Goal: Task Accomplishment & Management: Manage account settings

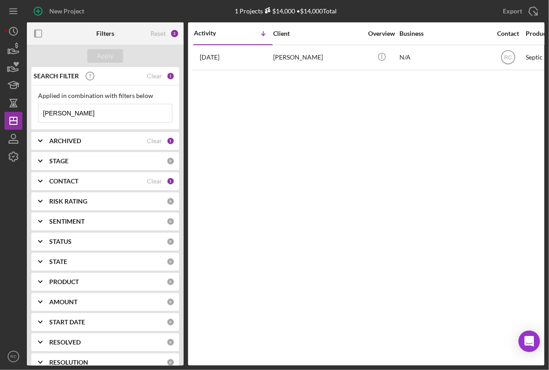
click at [81, 106] on input "[PERSON_NAME]" at bounding box center [105, 113] width 133 height 18
drag, startPoint x: 77, startPoint y: 111, endPoint x: 36, endPoint y: 116, distance: 41.1
click at [35, 116] on div "Applied in combination with filters below moyer Icon/Menu Close" at bounding box center [105, 108] width 148 height 44
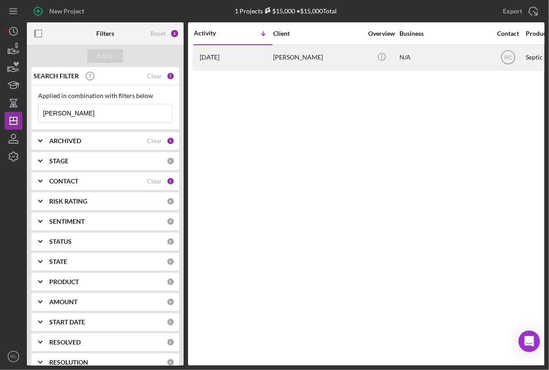
type input "decamp"
click at [298, 60] on div "Corey DeCamp" at bounding box center [318, 58] width 90 height 24
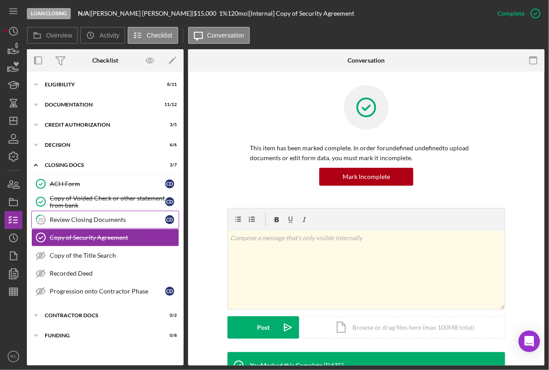
click at [121, 224] on link "22 Review Closing Documents C D" at bounding box center [105, 220] width 148 height 18
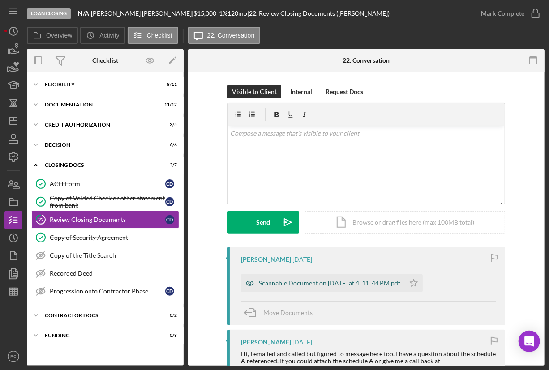
click at [365, 285] on div "Scannable Document on Aug 20, 2025 at 4_11_44 PM.pdf" at bounding box center [330, 283] width 142 height 7
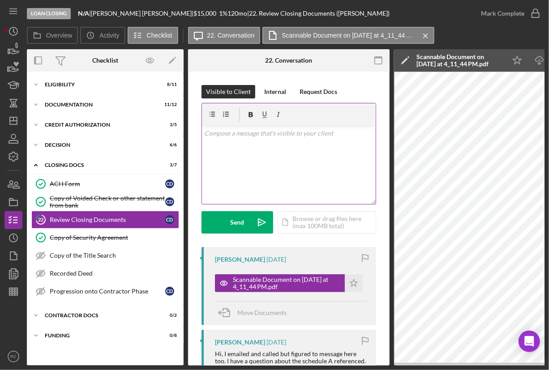
click at [307, 161] on div "v Color teal Color pink Remove color Add row above Add row below Add column bef…" at bounding box center [289, 165] width 174 height 78
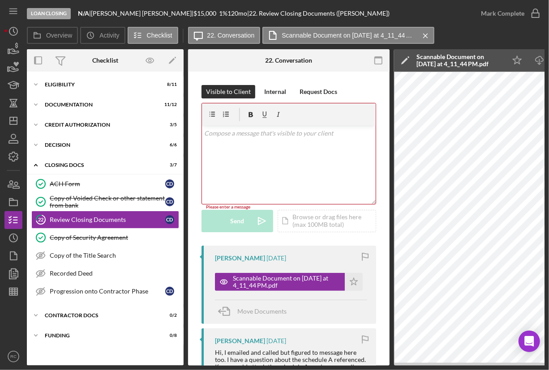
click at [245, 171] on div "v Color teal Color pink Remove color Add row above Add row below Add column bef…" at bounding box center [289, 165] width 174 height 78
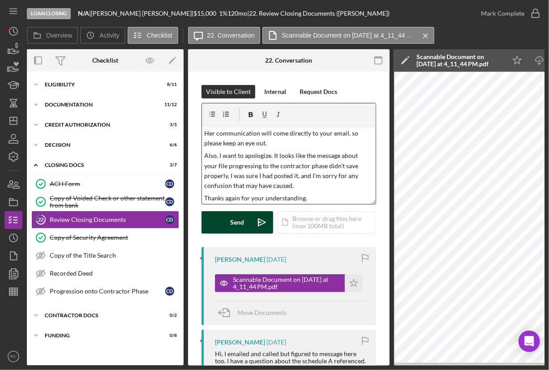
click at [237, 222] on div "Send" at bounding box center [238, 222] width 14 height 22
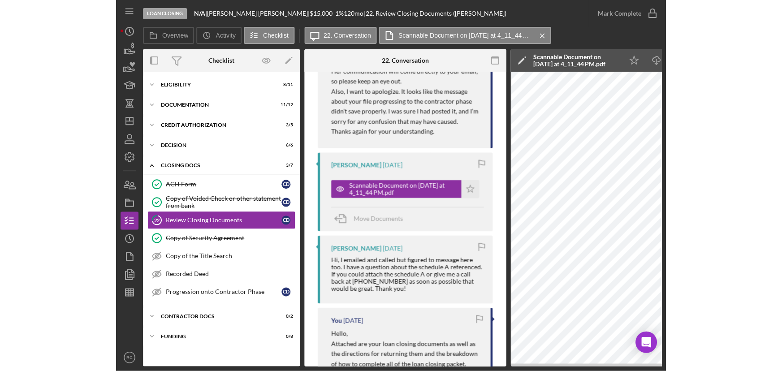
scroll to position [251, 0]
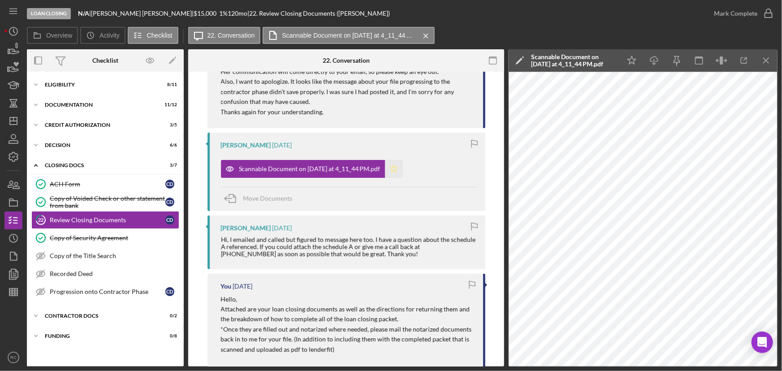
click at [397, 170] on polygon "button" at bounding box center [394, 168] width 8 height 7
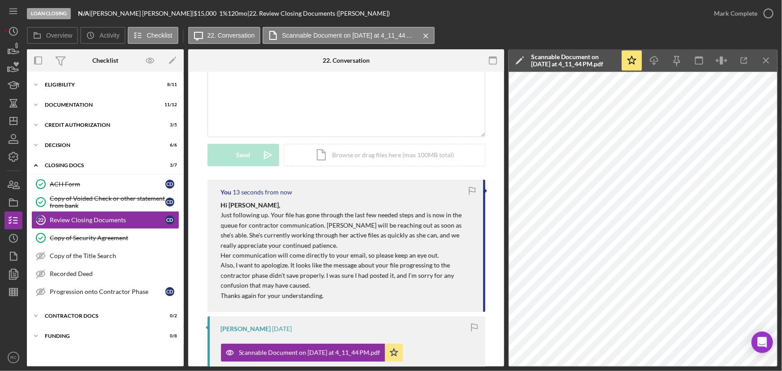
scroll to position [0, 0]
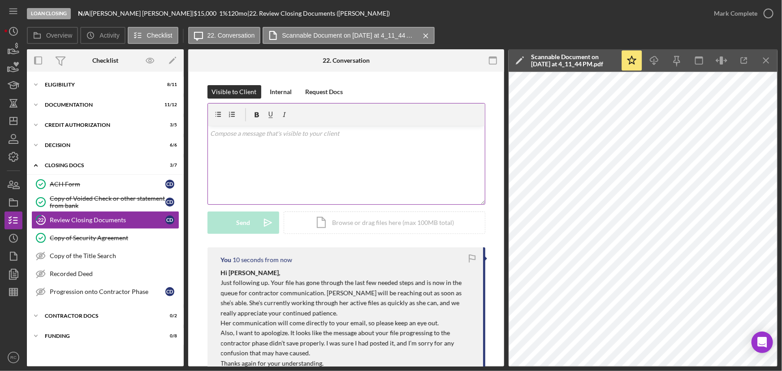
click at [385, 159] on div "v Color teal Color pink Remove color Add row above Add row below Add column bef…" at bounding box center [346, 165] width 277 height 78
click at [325, 164] on div "v Color teal Color pink Remove color Add row above Add row below Add column bef…" at bounding box center [346, 165] width 277 height 78
drag, startPoint x: 291, startPoint y: 165, endPoint x: 298, endPoint y: 166, distance: 6.7
click at [291, 165] on div "v Color teal Color pink Remove color Add row above Add row below Add column bef…" at bounding box center [346, 165] width 277 height 78
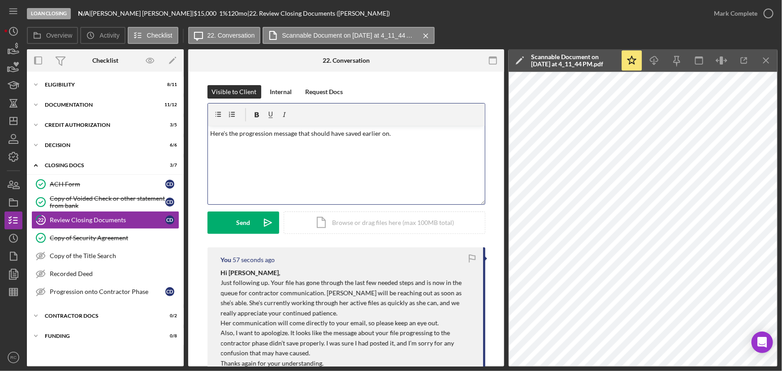
scroll to position [63, 0]
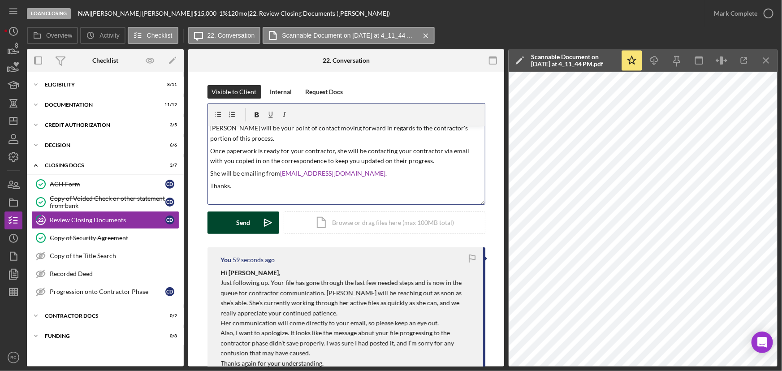
click at [254, 218] on button "Send Icon/icon-invite-send" at bounding box center [243, 222] width 72 height 22
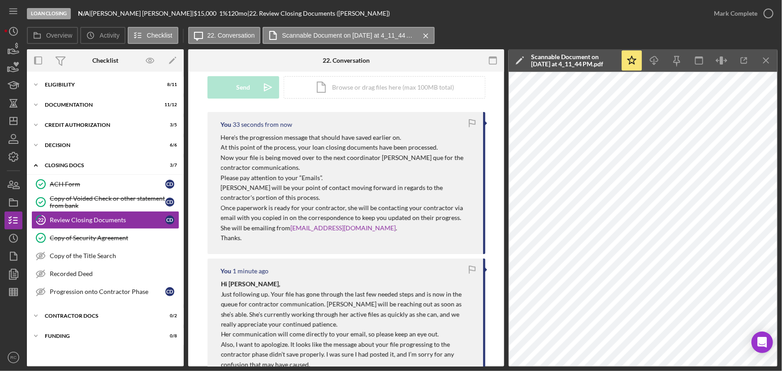
scroll to position [0, 0]
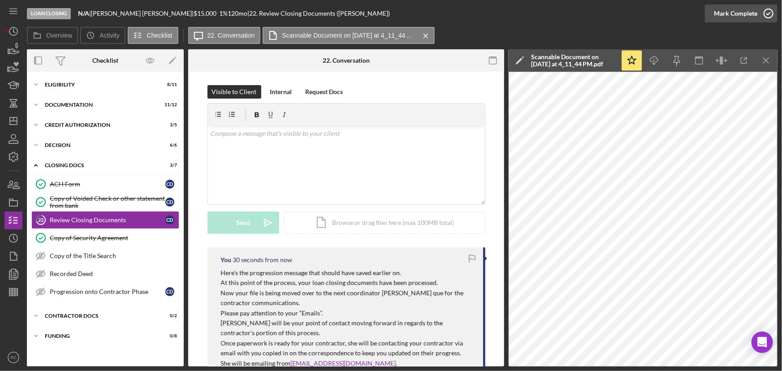
click at [549, 15] on div "Mark Complete" at bounding box center [735, 13] width 43 height 18
